Goal: Information Seeking & Learning: Learn about a topic

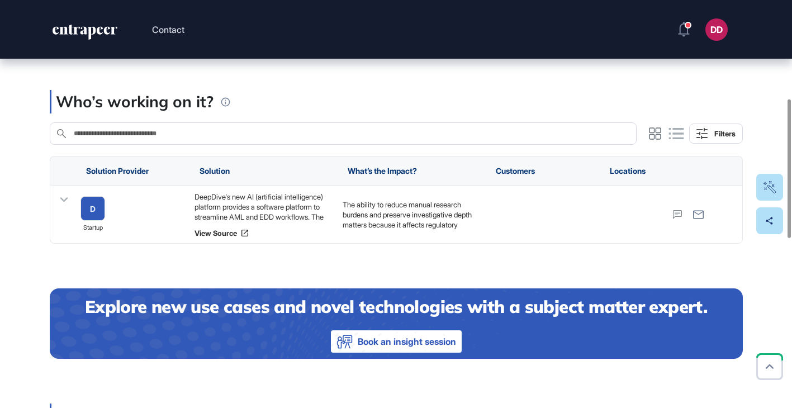
scroll to position [290, 0]
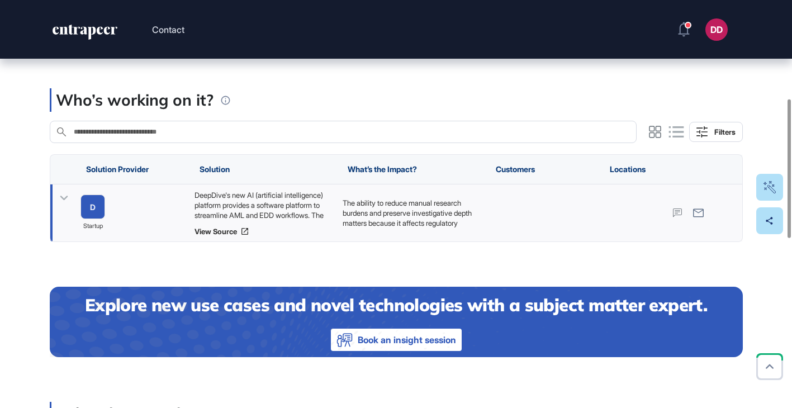
click at [59, 199] on icon at bounding box center [64, 198] width 16 height 16
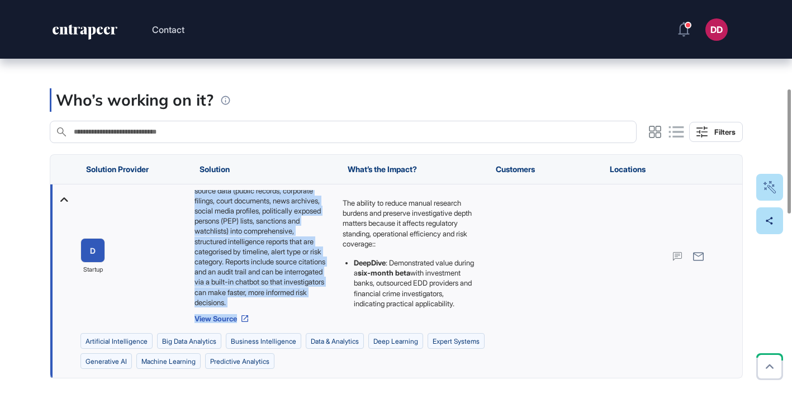
scroll to position [116, 0]
drag, startPoint x: 192, startPoint y: 193, endPoint x: 296, endPoint y: 300, distance: 148.7
click at [296, 299] on div "DeepDive's new AI (artificial intelligence) platform provides a software platfo…" at bounding box center [262, 257] width 148 height 144
copy div "DeepDive's new AI (artificial intelligence) platform provides a software platfo…"
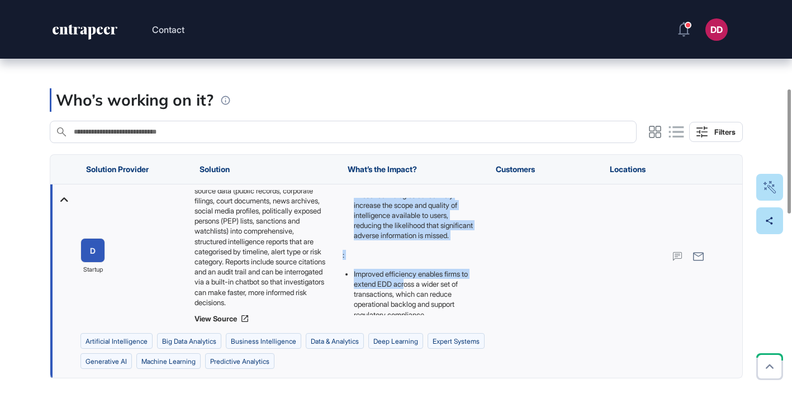
scroll to position [201, 0]
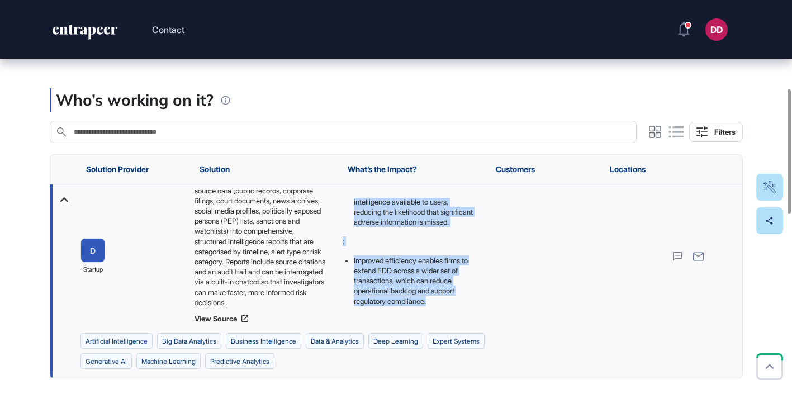
drag, startPoint x: 343, startPoint y: 200, endPoint x: 416, endPoint y: 315, distance: 136.4
click at [416, 315] on div "The ability to reduce manual research burdens and preserve investigative depth …" at bounding box center [411, 257] width 148 height 144
copy div "The ability to reduce manual research burdens and preserve investigative depth …"
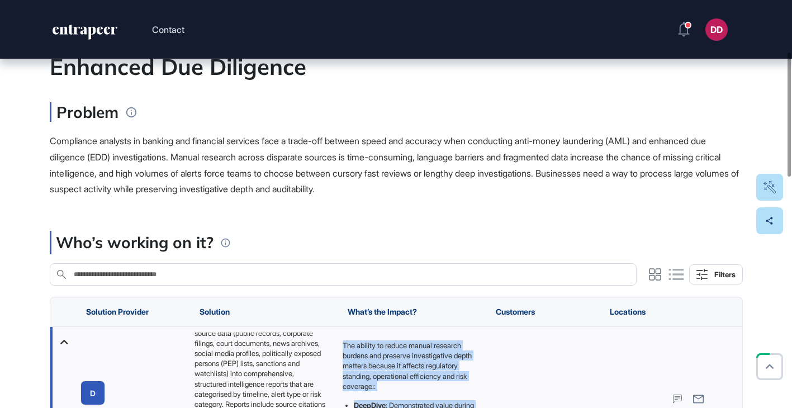
scroll to position [169, 0]
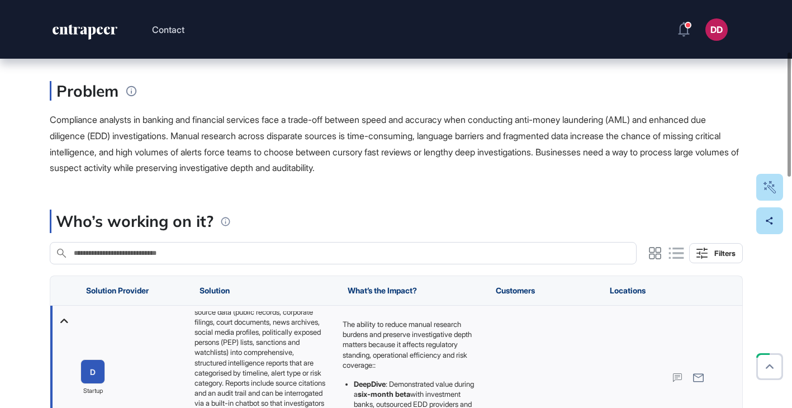
click at [313, 159] on div "Compliance analysts in banking and financial services face a trade-off between …" at bounding box center [396, 144] width 693 height 64
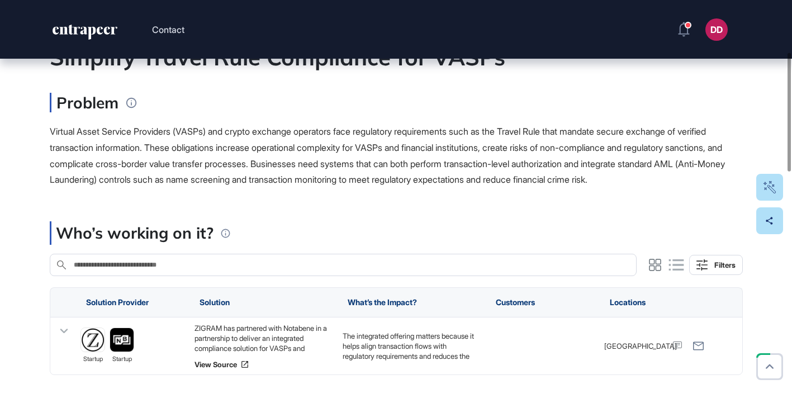
scroll to position [181, 0]
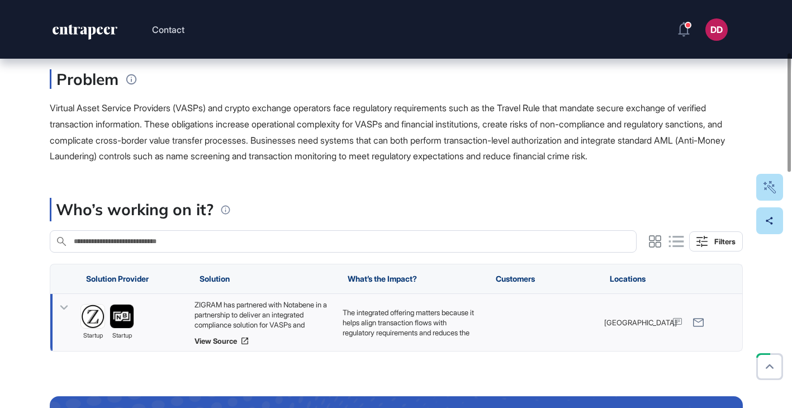
click at [64, 306] on icon at bounding box center [64, 308] width 16 height 16
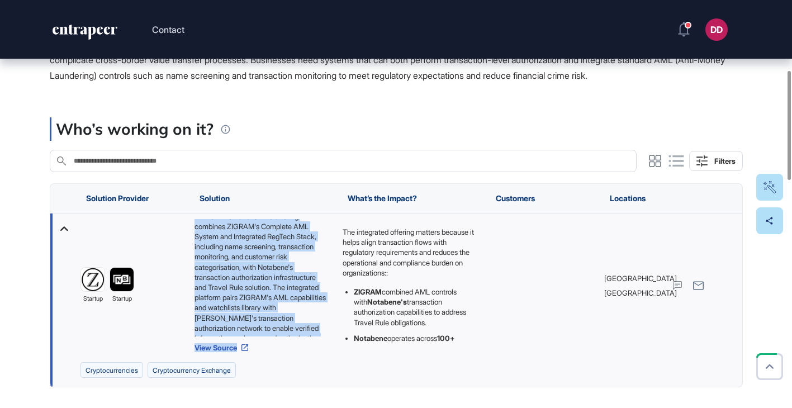
scroll to position [65, 0]
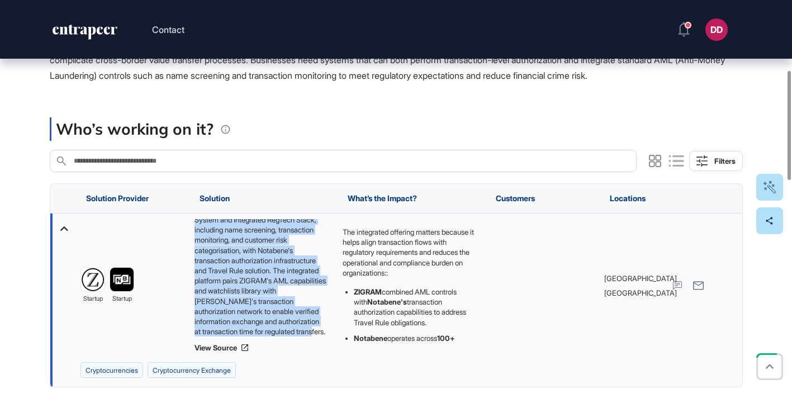
drag, startPoint x: 193, startPoint y: 223, endPoint x: 309, endPoint y: 327, distance: 155.2
click at [309, 327] on div "ZIGRAM has partnered with Notabene in a partnership to deliver an integrated co…" at bounding box center [262, 277] width 137 height 117
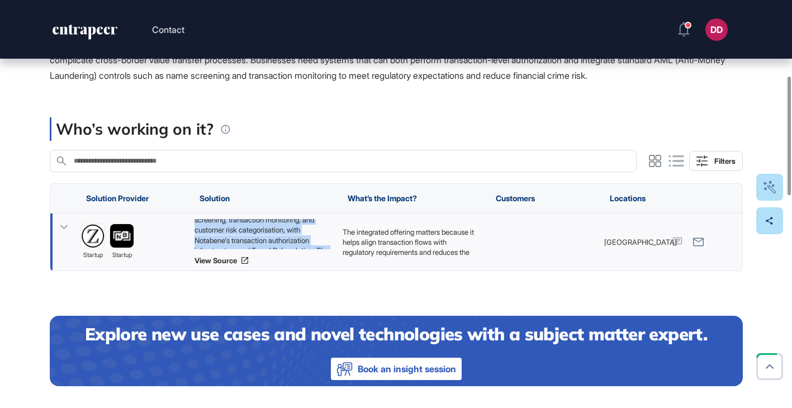
copy div "ZIGRAM has partnered with Notabene in a partnership to deliver an integrated co…"
click at [62, 223] on icon at bounding box center [64, 227] width 16 height 16
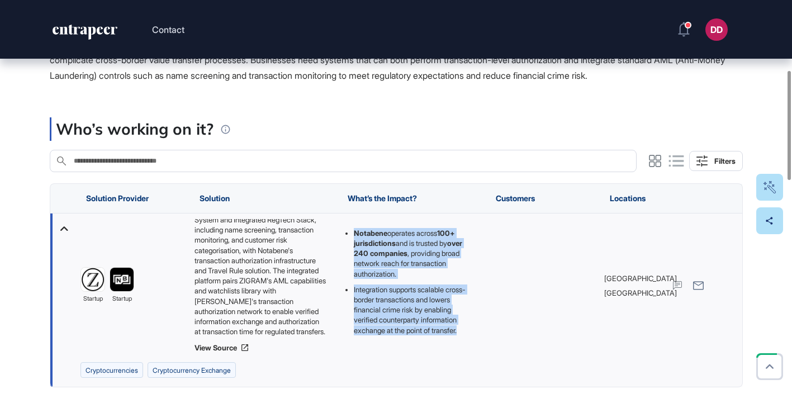
scroll to position [115, 0]
drag, startPoint x: 342, startPoint y: 229, endPoint x: 447, endPoint y: 344, distance: 156.4
click at [447, 344] on div "The integrated offering matters because it helps align transaction flows with r…" at bounding box center [411, 286] width 148 height 144
copy div "The integrated offering matters because it helps align transaction flows with r…"
click at [307, 123] on div "Who’s working on it?" at bounding box center [396, 128] width 693 height 23
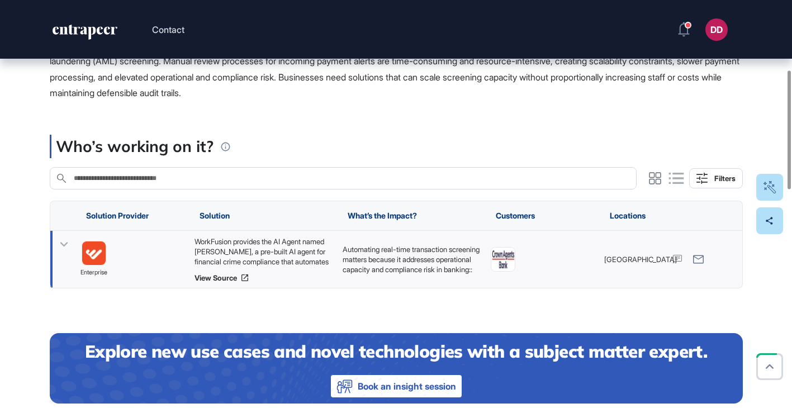
scroll to position [254, 0]
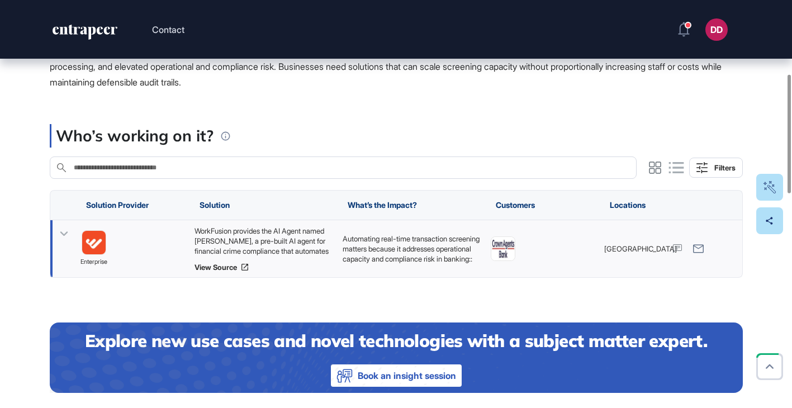
click at [64, 235] on icon at bounding box center [64, 234] width 8 height 4
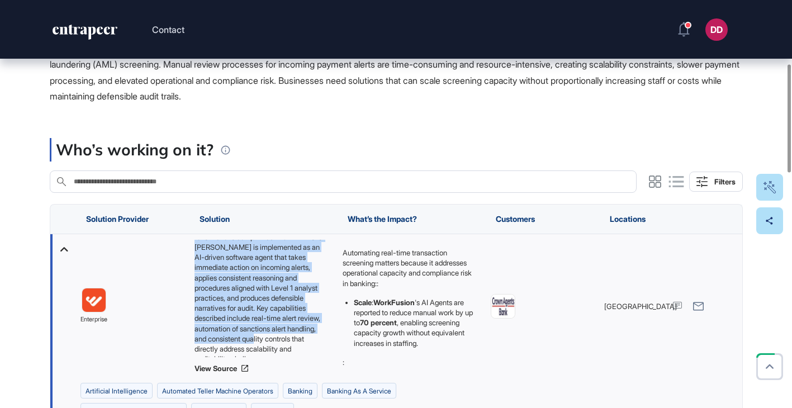
scroll to position [65, 0]
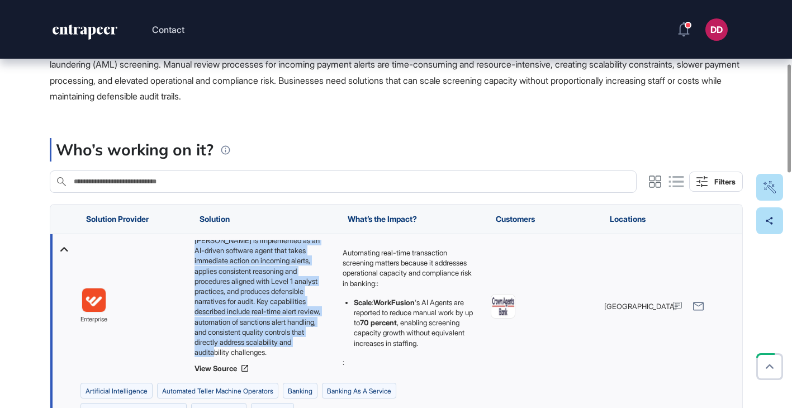
drag, startPoint x: 195, startPoint y: 243, endPoint x: 319, endPoint y: 359, distance: 170.1
click at [319, 359] on div "WorkFusion provides the AI Agent named Tara, a pre-built AI agent for financial…" at bounding box center [262, 306] width 137 height 133
copy div "WorkFusion provides the AI Agent named Tara, a pre-built AI agent for financial…"
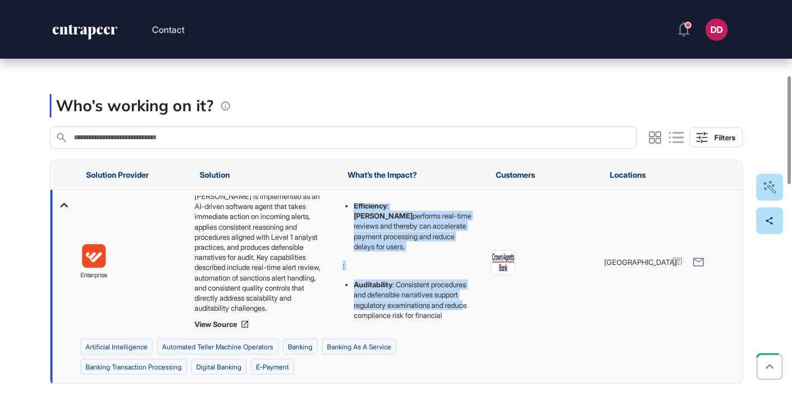
scroll to position [160, 0]
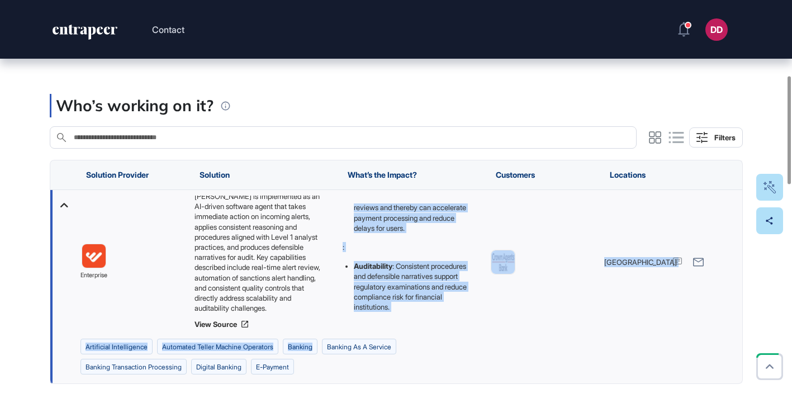
drag, startPoint x: 343, startPoint y: 207, endPoint x: 436, endPoint y: 335, distance: 158.2
click at [436, 335] on div "enterprise WorkFusion provides the AI Agent named Tara, a pre-built AI agent fo…" at bounding box center [396, 286] width 692 height 193
click at [400, 105] on div "Who’s working on it?" at bounding box center [396, 105] width 693 height 23
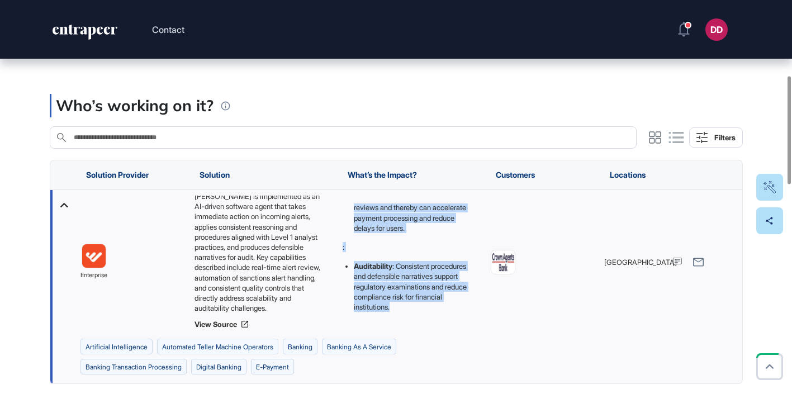
drag, startPoint x: 343, startPoint y: 206, endPoint x: 426, endPoint y: 322, distance: 142.0
click at [426, 322] on div "Automating real-time transaction screening matters because it addresses operati…" at bounding box center [411, 262] width 148 height 144
copy div "Automating real-time transaction screening matters because it addresses operati…"
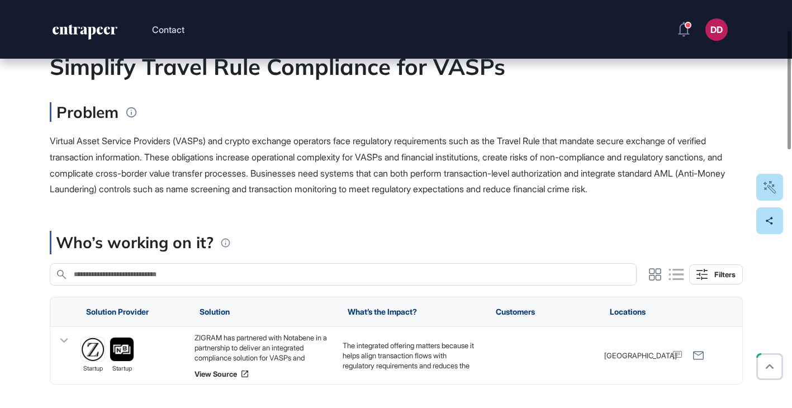
scroll to position [150, 0]
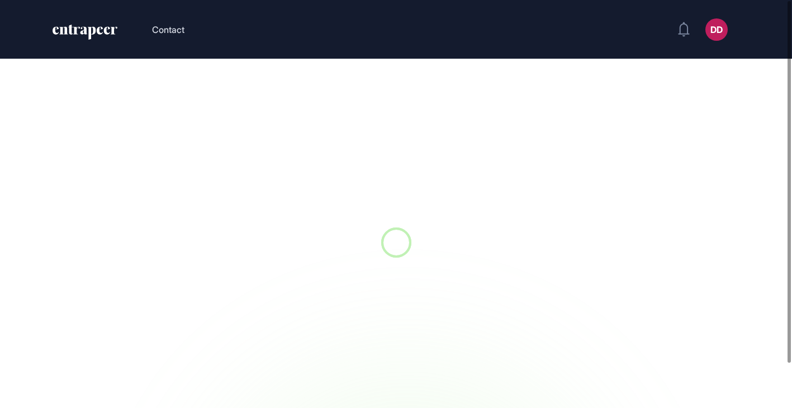
scroll to position [1, 1]
